Goal: Information Seeking & Learning: Learn about a topic

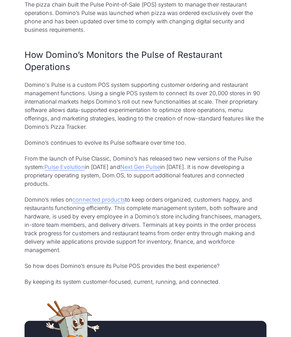
scroll to position [435, 0]
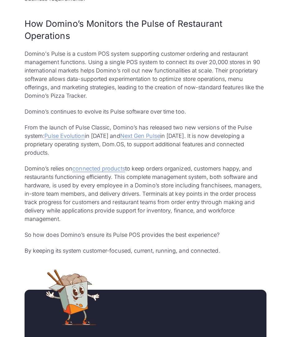
click at [168, 100] on div "Domino’s is a pizza delivery powerhouse. From the opening of its first restaura…" at bounding box center [146, 75] width 242 height 358
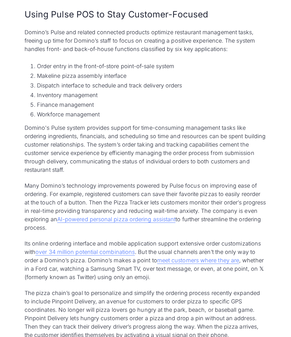
scroll to position [995, 0]
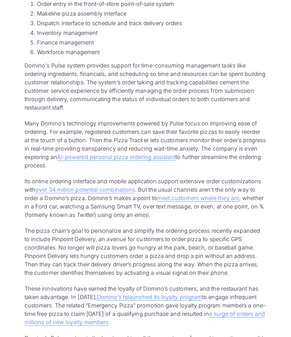
click at [276, 135] on div "Domino’s is a pizza delivery powerhouse. From the opening of its first restaura…" at bounding box center [146, 203] width 262 height 2037
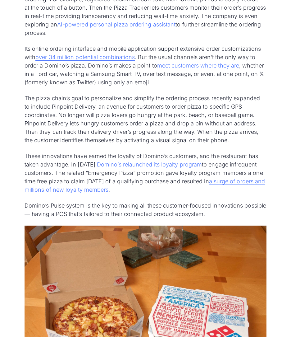
scroll to position [1128, 0]
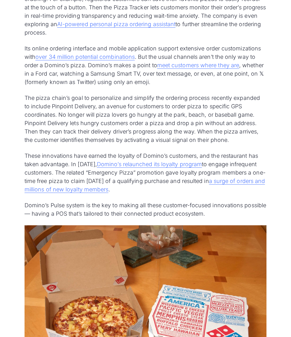
click at [12, 104] on div "Domino’s is a pizza delivery powerhouse. From the opening of its first restaura…" at bounding box center [145, 71] width 291 height 2037
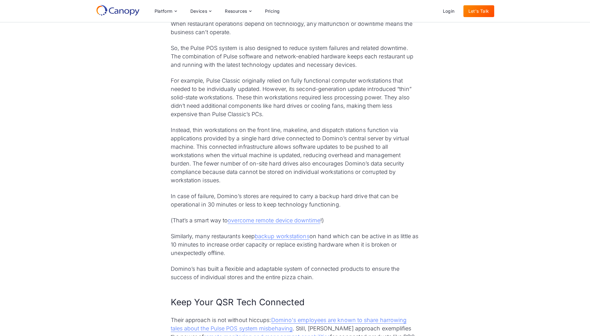
scroll to position [1628, 0]
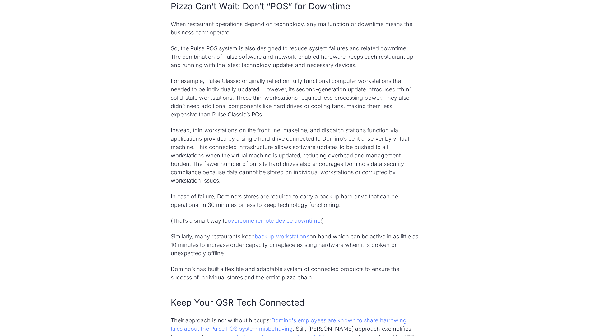
drag, startPoint x: 517, startPoint y: 159, endPoint x: 511, endPoint y: 155, distance: 6.8
drag, startPoint x: 511, startPoint y: 155, endPoint x: 220, endPoint y: 56, distance: 307.6
click at [220, 56] on p "So, the Pulse POS system is also designed to reduce system failures and related…" at bounding box center [295, 56] width 249 height 25
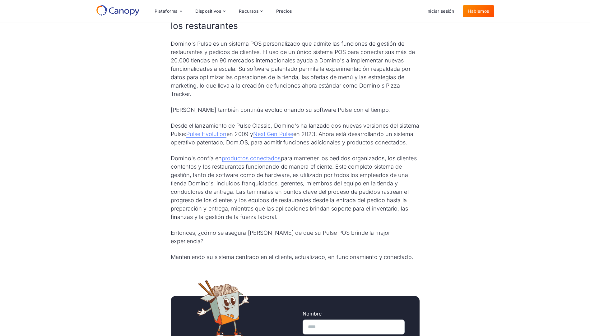
scroll to position [488, 0]
click at [236, 217] on p "Domino's confía en productos conectados para mantener los pedidos organizados, …" at bounding box center [295, 188] width 249 height 67
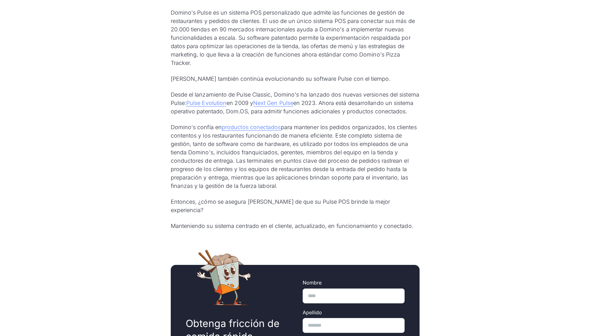
scroll to position [520, 0]
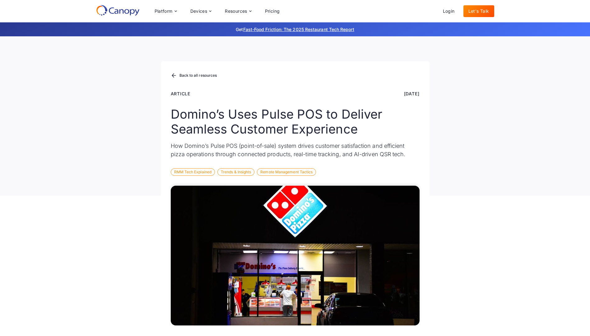
click at [512, 166] on div "Back to all resources Article Nov 5, 2024 Domino’s Uses Pulse POS to Deliver Se…" at bounding box center [295, 116] width 590 height 160
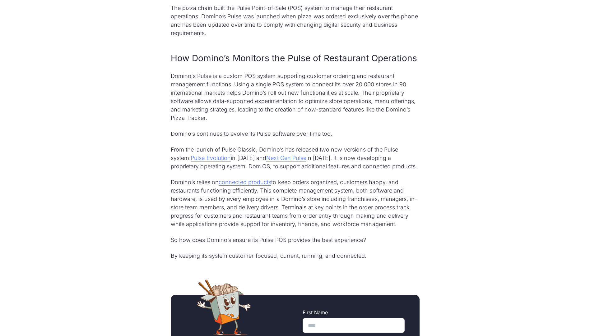
scroll to position [410, 0]
click at [289, 158] on link "Next Gen Pulse" at bounding box center [286, 158] width 40 height 7
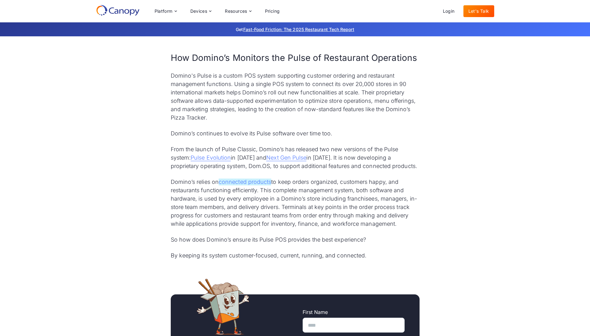
click at [248, 183] on link "connected products" at bounding box center [245, 182] width 53 height 7
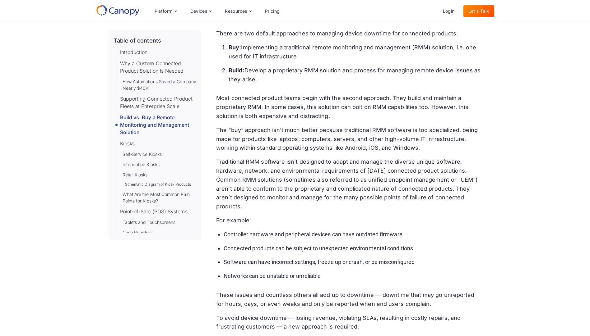
scroll to position [1506, 0]
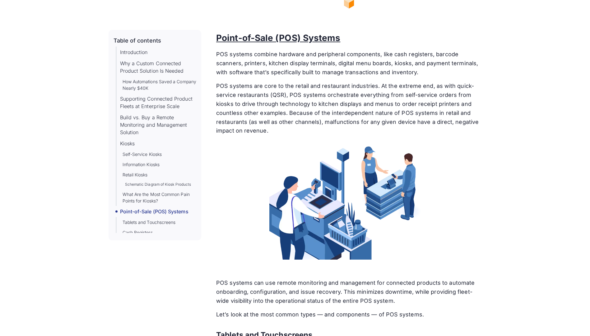
scroll to position [3352, 0]
click at [210, 159] on div "Table of contents Introduction Why a Custom Connected Product Solution Is Neede…" at bounding box center [295, 287] width 373 height 6657
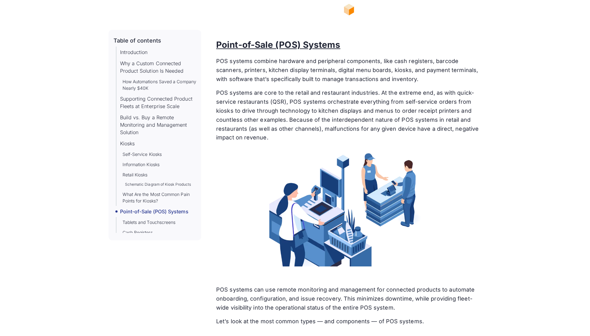
scroll to position [3345, 0]
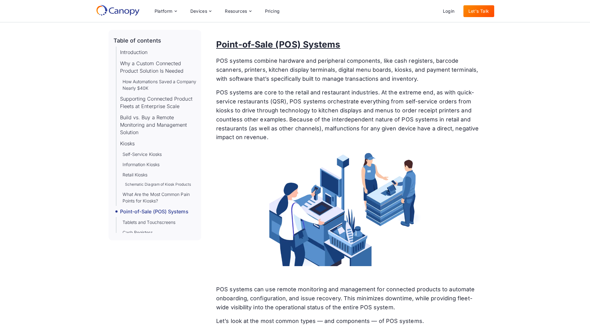
click at [239, 107] on p "POS systems are core to the retail and restaurant industries. At the extreme en…" at bounding box center [348, 115] width 265 height 54
click at [562, 181] on div "Guide September 6, 2024 The Connected Products Guide The guide to connected pro…" at bounding box center [295, 167] width 590 height 6910
click at [530, 154] on div "Guide September 6, 2024 The Connected Products Guide The guide to connected pro…" at bounding box center [295, 167] width 590 height 6910
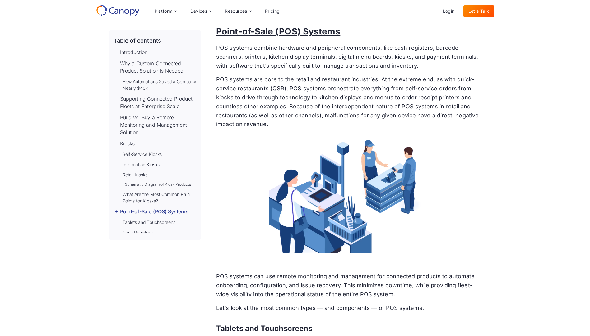
scroll to position [3350, 0]
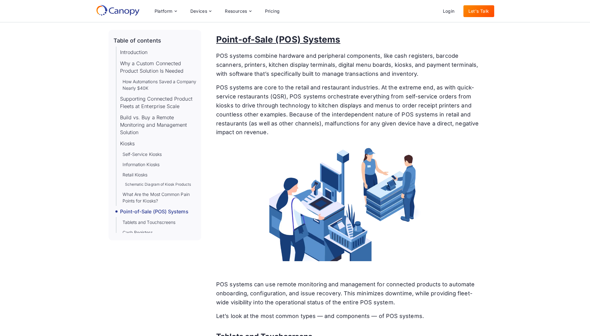
click at [530, 154] on div "Guide September 6, 2024 The Connected Products Guide The guide to connected pro…" at bounding box center [295, 162] width 590 height 6910
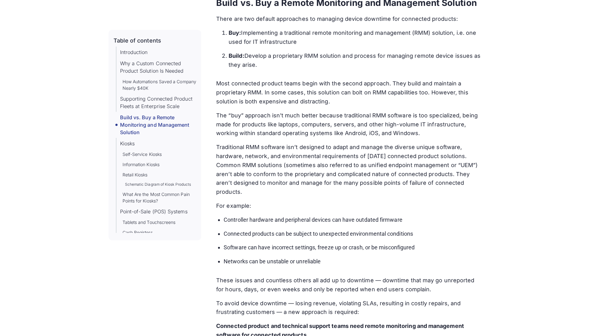
scroll to position [1522, 0]
